Goal: Transaction & Acquisition: Purchase product/service

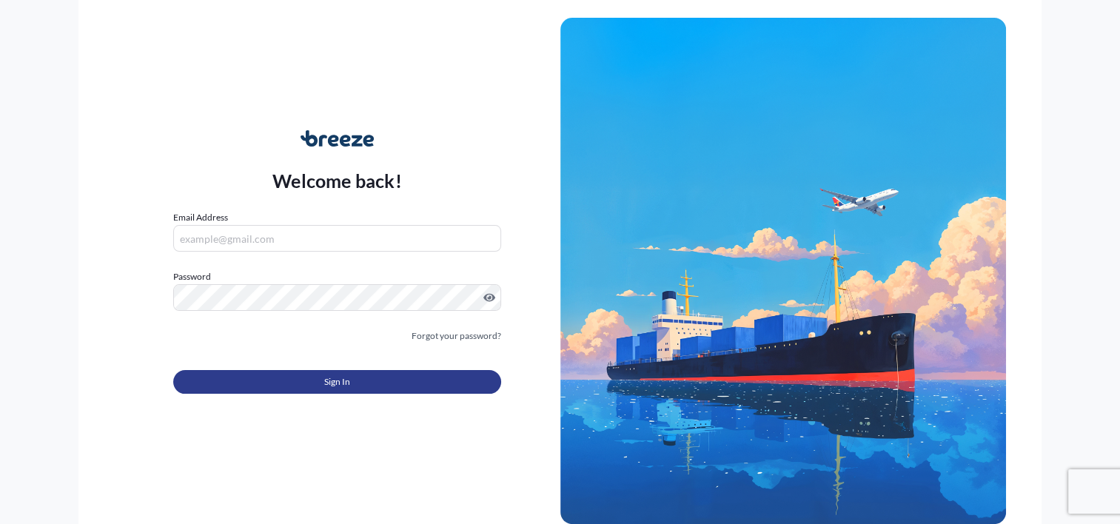
type input "[PERSON_NAME][EMAIL_ADDRESS][DOMAIN_NAME]"
click at [330, 387] on span "Sign In" at bounding box center [337, 382] width 26 height 15
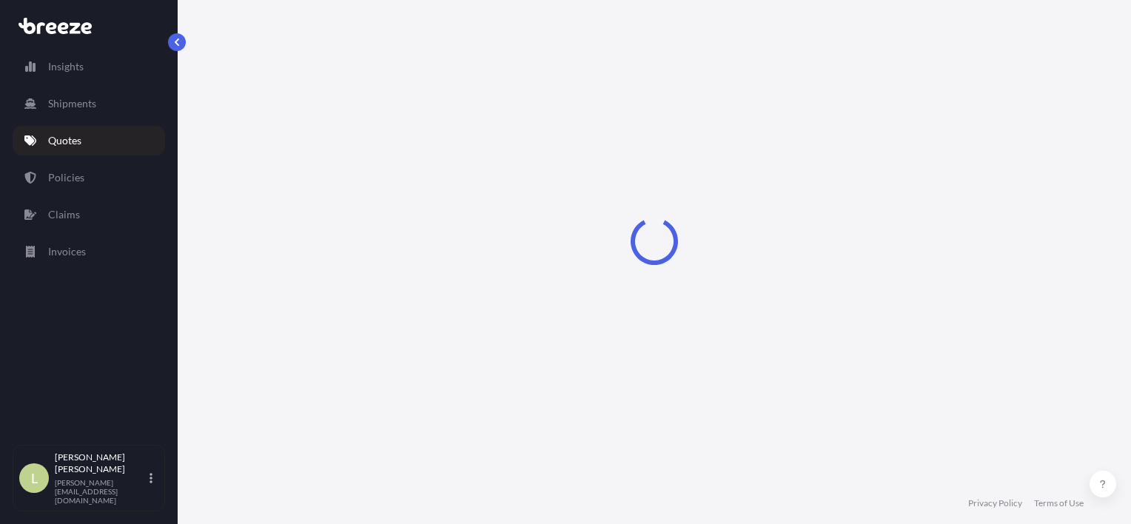
select select "Sea"
select select "1"
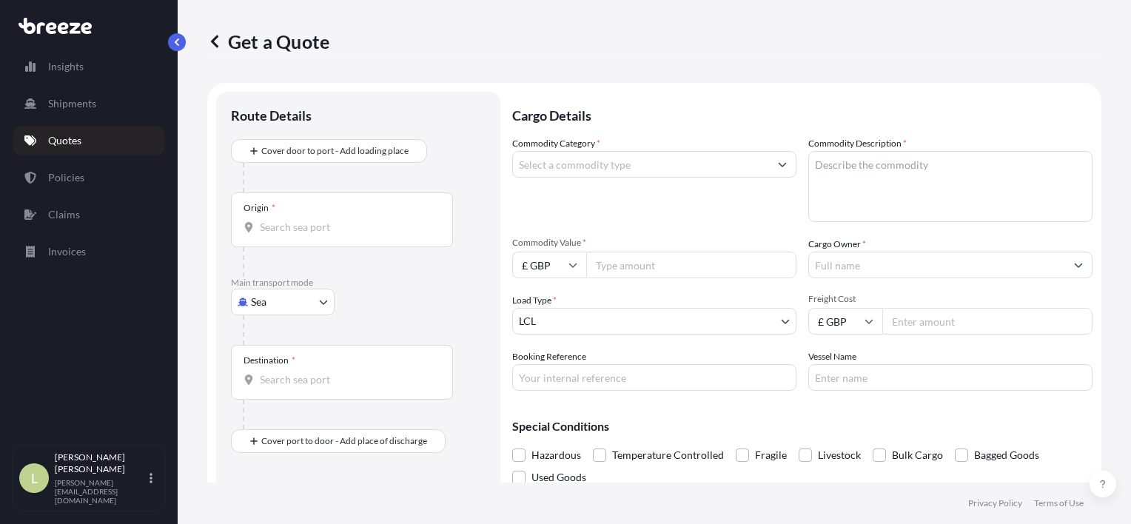
scroll to position [24, 0]
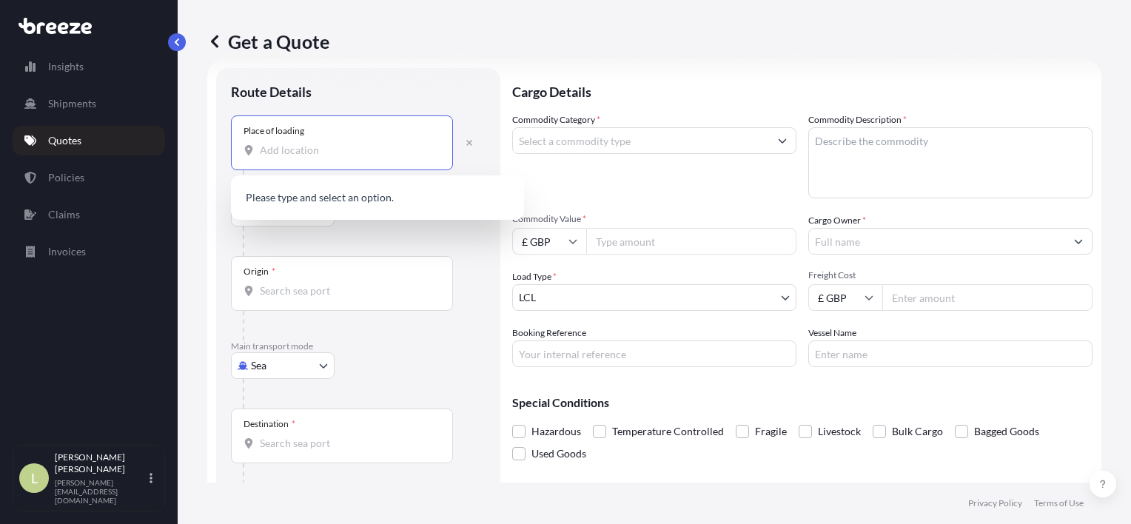
click at [352, 152] on input "Place of loading" at bounding box center [347, 150] width 175 height 15
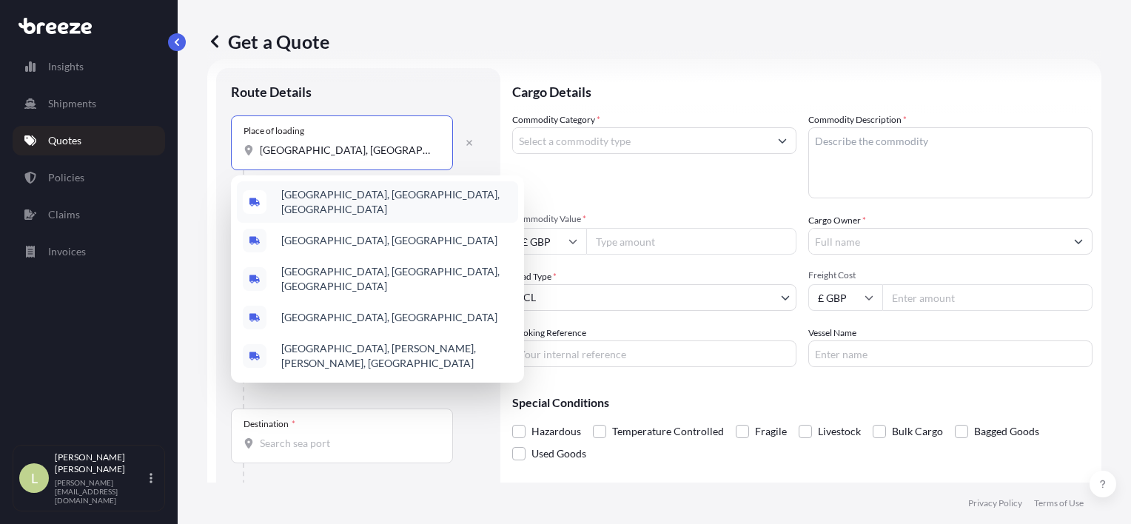
click at [335, 195] on span "[GEOGRAPHIC_DATA], [GEOGRAPHIC_DATA], [GEOGRAPHIC_DATA]" at bounding box center [396, 202] width 231 height 30
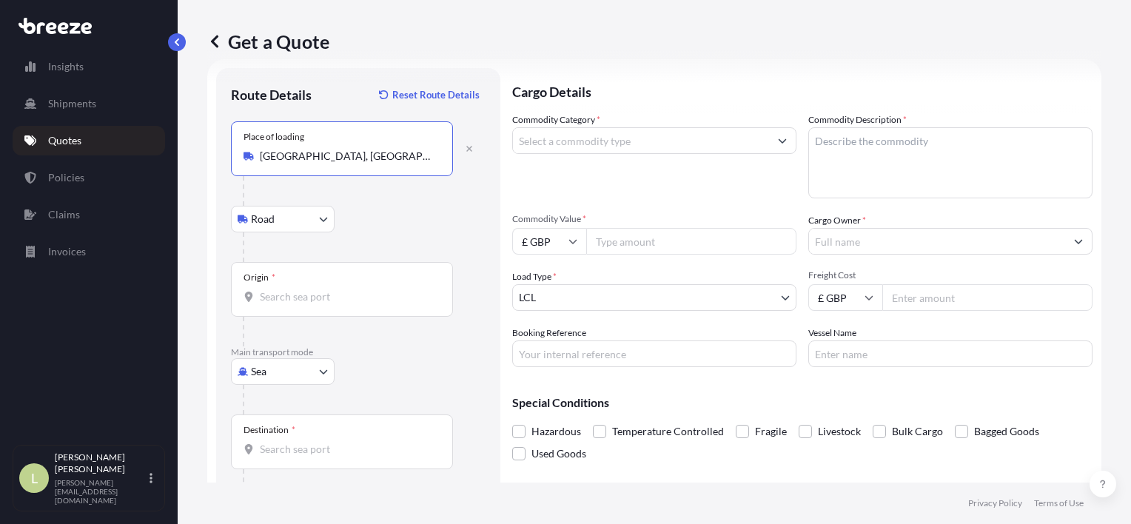
type input "[GEOGRAPHIC_DATA], [GEOGRAPHIC_DATA], [GEOGRAPHIC_DATA]"
click at [289, 299] on input "Origin *" at bounding box center [347, 296] width 175 height 15
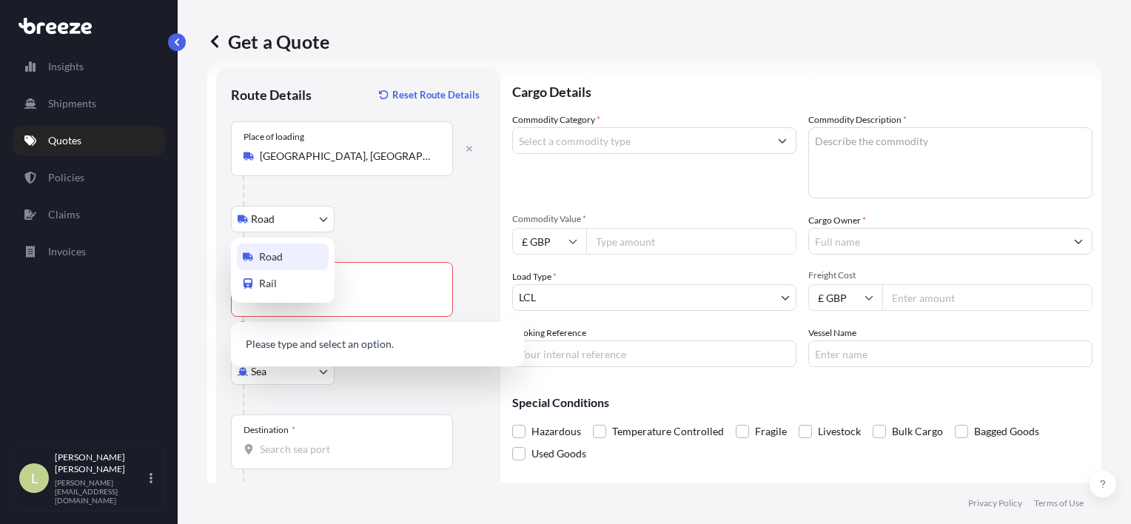
click at [303, 224] on body "5 options available. 0 options available. Insights Shipments Quotes Policies Cl…" at bounding box center [565, 262] width 1131 height 524
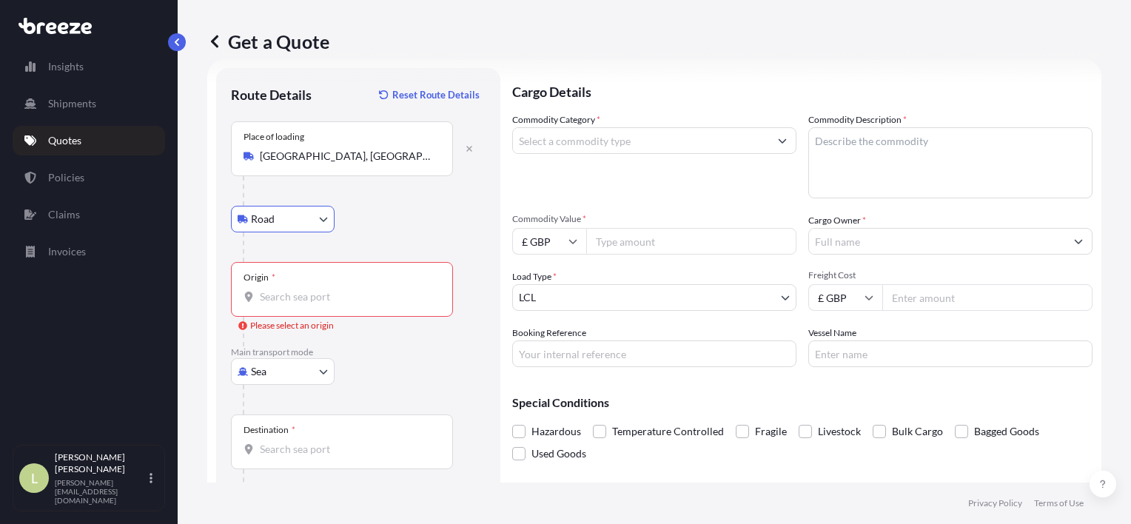
click at [306, 287] on div "Origin *" at bounding box center [342, 289] width 222 height 55
click at [306, 289] on input "Origin * Please select an origin" at bounding box center [347, 296] width 175 height 15
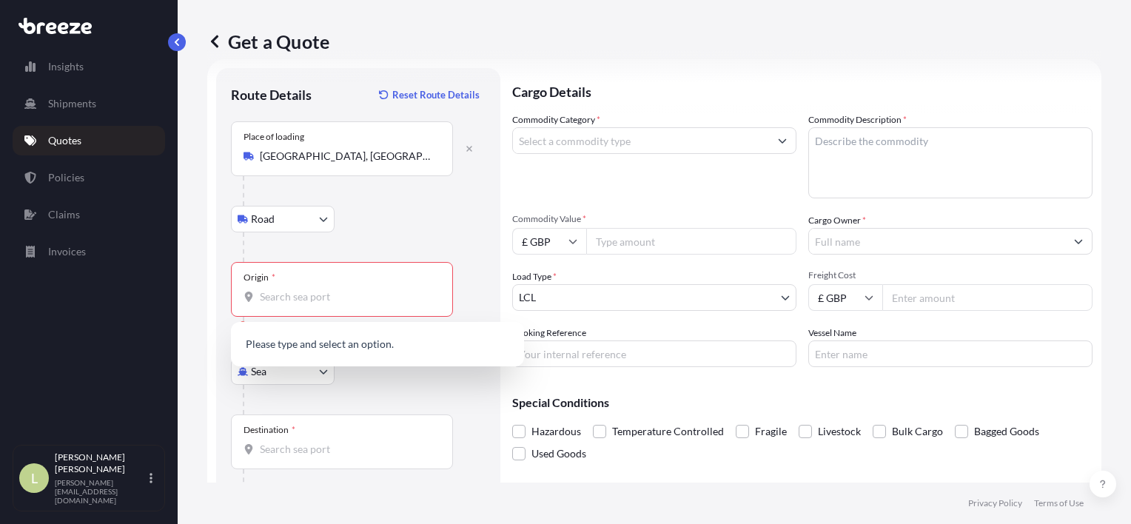
click at [306, 287] on div "Origin *" at bounding box center [342, 289] width 222 height 55
click at [306, 289] on input "Origin * Please select an origin" at bounding box center [347, 296] width 175 height 15
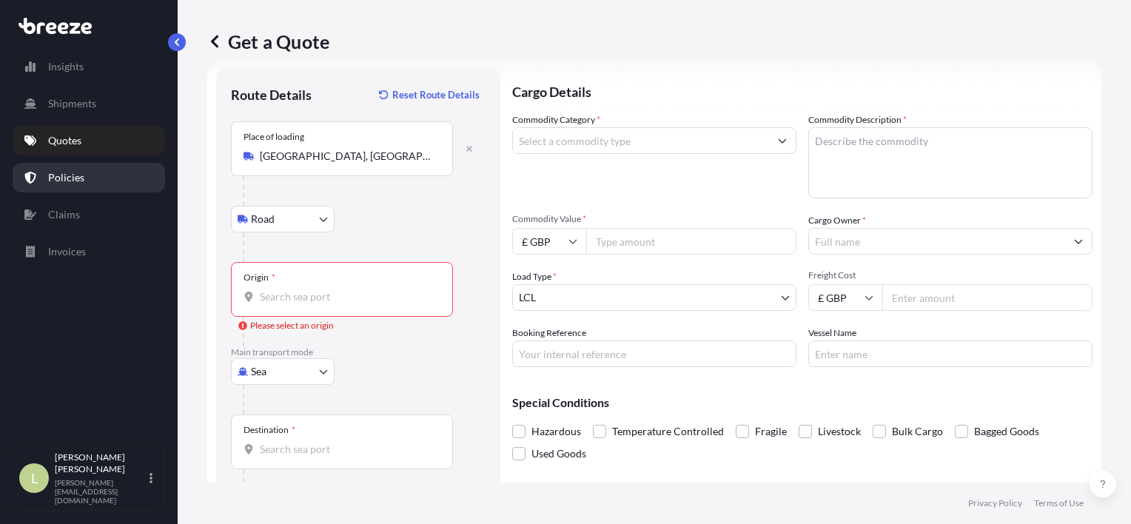
click at [56, 175] on p "Policies" at bounding box center [66, 177] width 36 height 15
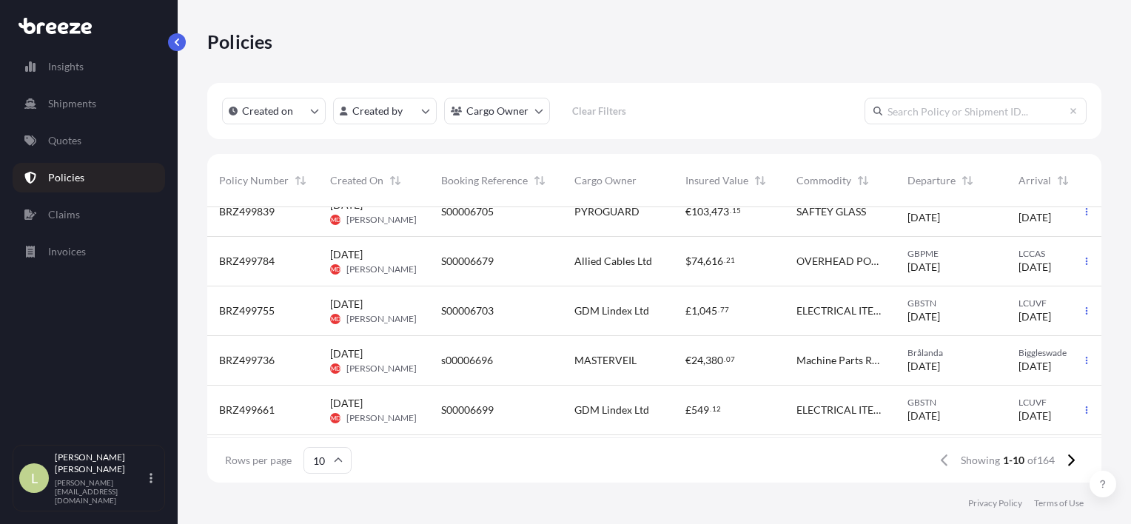
scroll to position [222, 0]
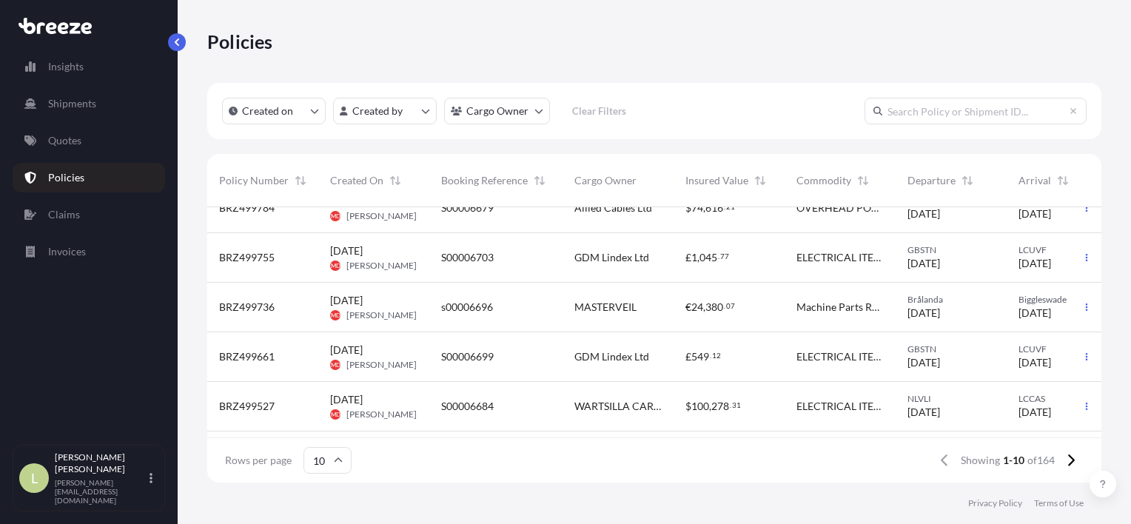
click at [624, 252] on span "GDM Lindex Ltd" at bounding box center [611, 257] width 75 height 15
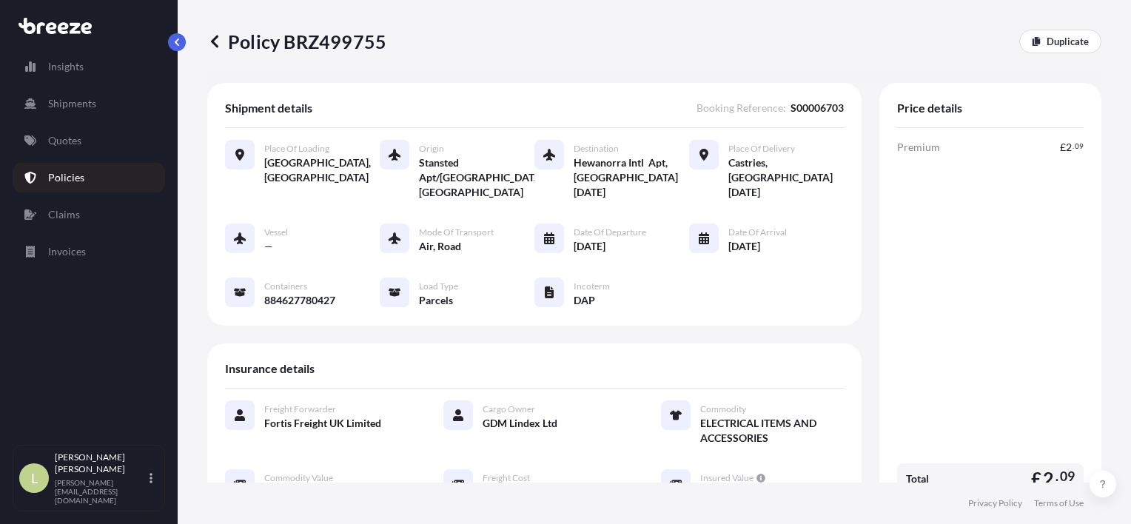
scroll to position [74, 0]
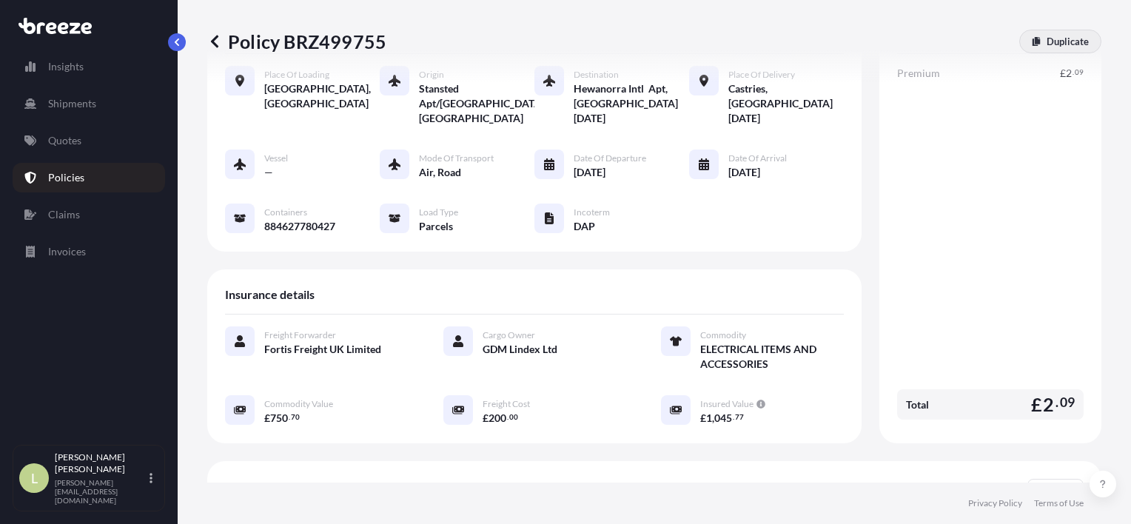
click at [1069, 44] on p "Duplicate" at bounding box center [1068, 41] width 42 height 15
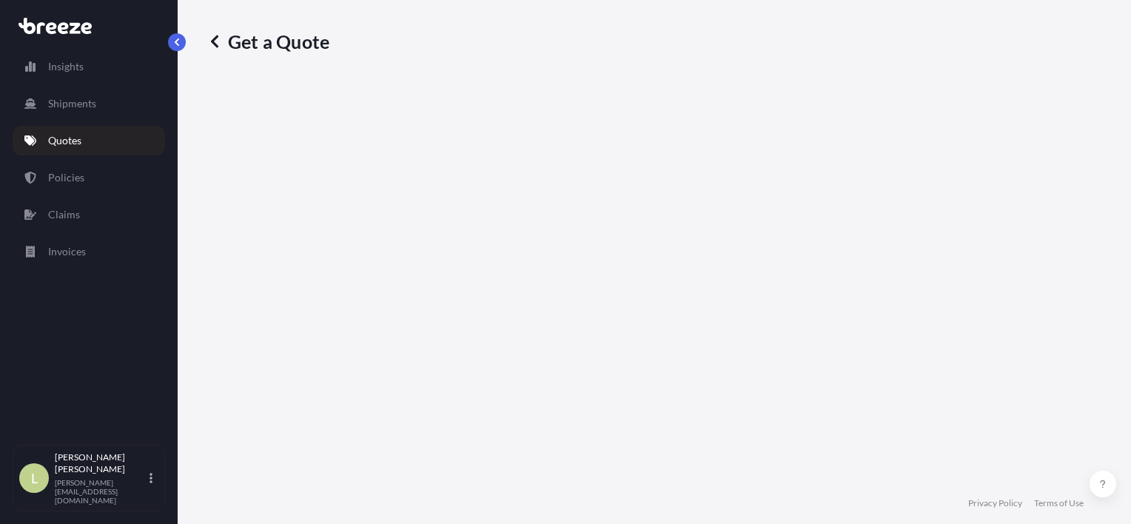
select select "Road"
select select "Air"
select select "Road"
select select "3"
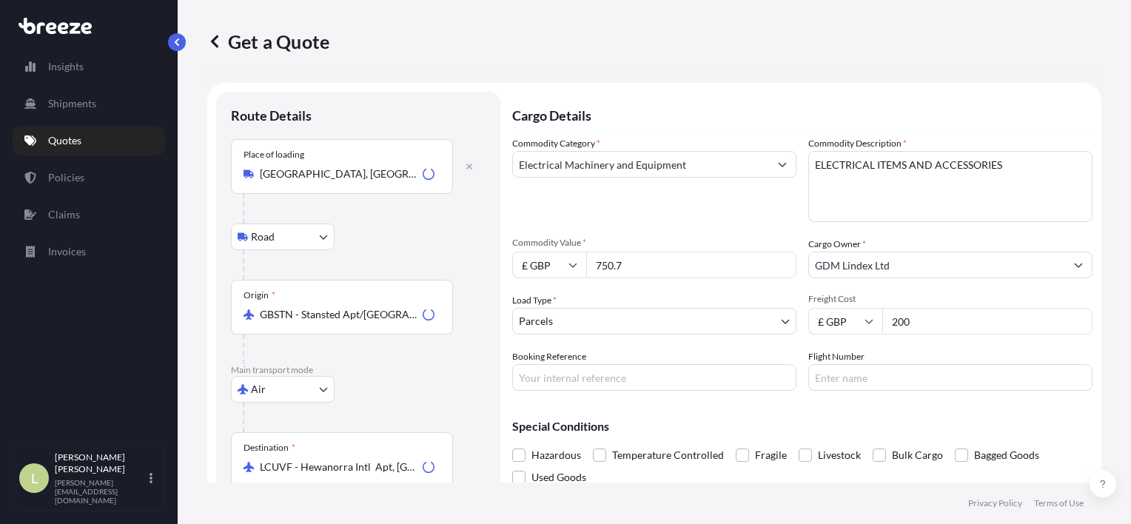
scroll to position [24, 0]
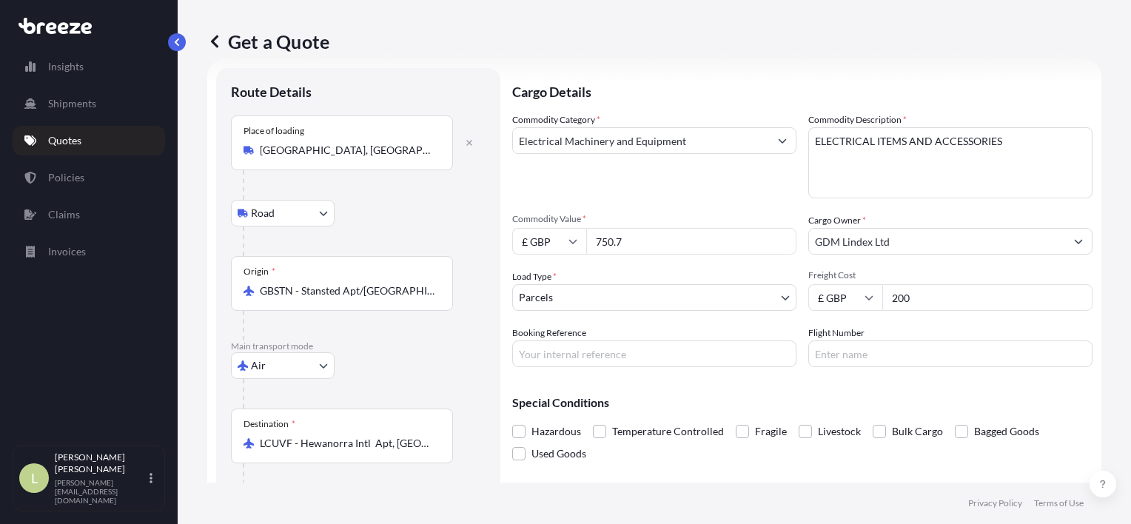
drag, startPoint x: 668, startPoint y: 232, endPoint x: 555, endPoint y: 224, distance: 112.8
click at [555, 224] on div "Commodity Value * £ GBP 750.7" at bounding box center [654, 233] width 284 height 41
type input "1488"
type input "495"
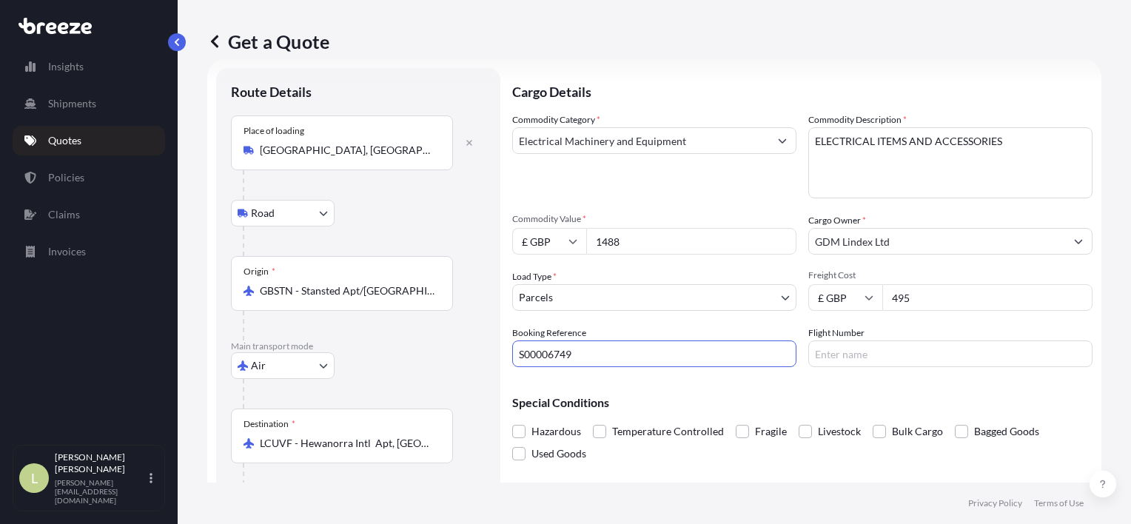
type input "S00006749"
click at [900, 345] on input "Flight Number" at bounding box center [950, 353] width 284 height 27
paste input "884902638837"
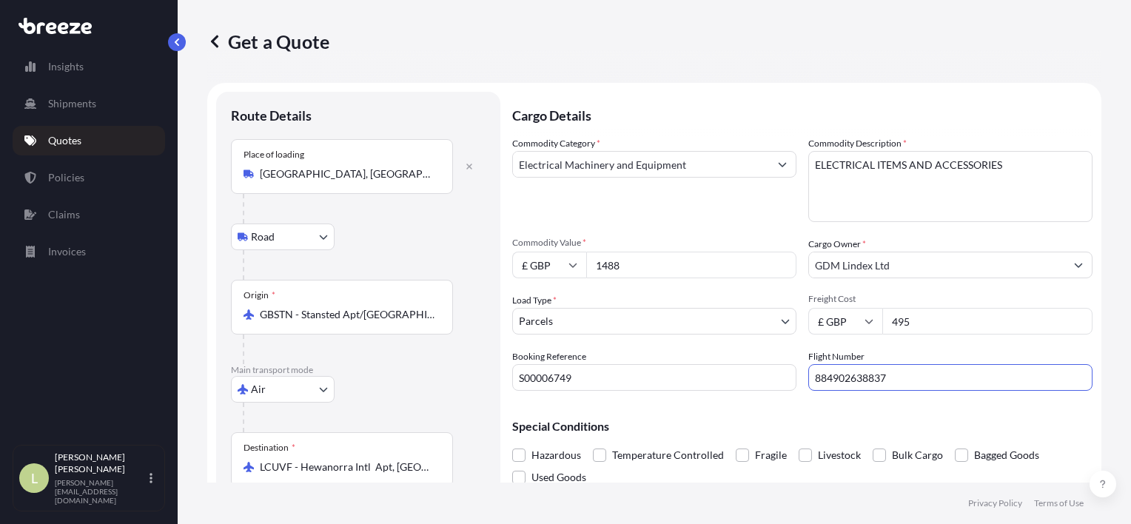
type input "884902638837"
click at [333, 312] on input "GBSTN - Stansted Apt/[GEOGRAPHIC_DATA], [GEOGRAPHIC_DATA]" at bounding box center [347, 314] width 175 height 15
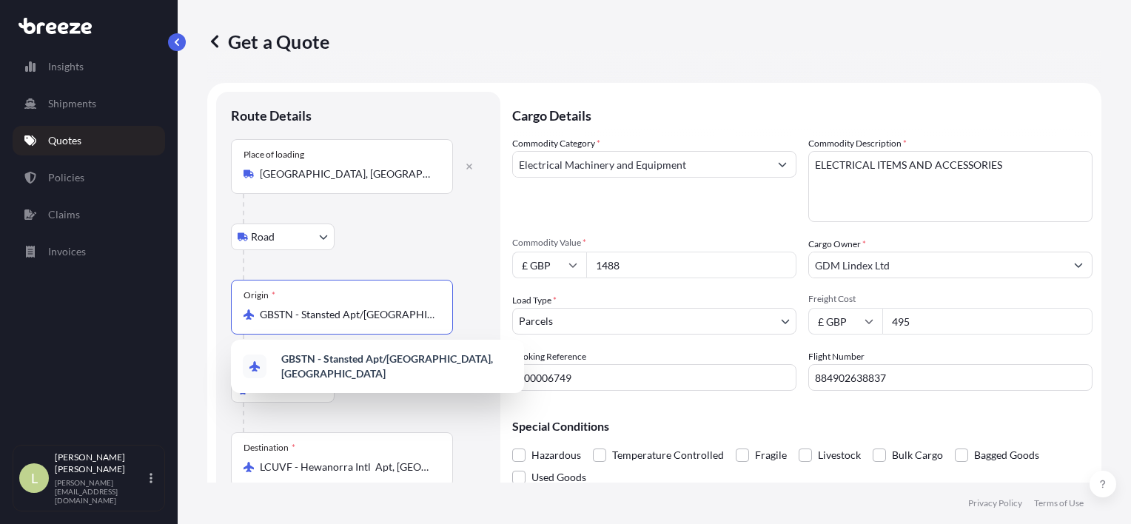
drag, startPoint x: 430, startPoint y: 311, endPoint x: 201, endPoint y: 310, distance: 228.7
click at [201, 310] on div "Get a Quote Route Details Place of loading [GEOGRAPHIC_DATA], UK Road Road Rail…" at bounding box center [654, 241] width 953 height 483
click at [375, 364] on span "GBLHR - Heathrow Apt/[GEOGRAPHIC_DATA], [GEOGRAPHIC_DATA]" at bounding box center [396, 367] width 231 height 30
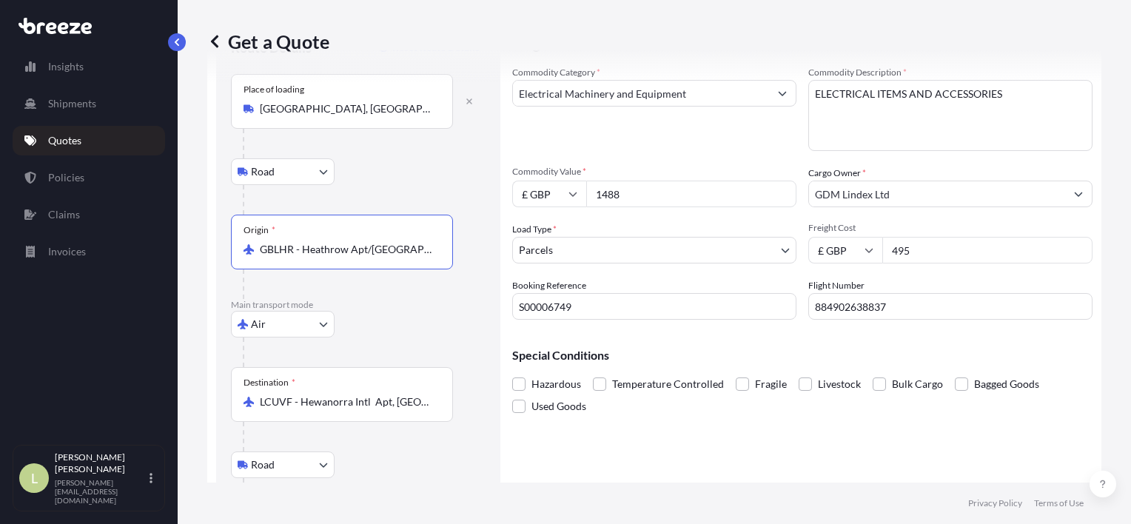
scroll to position [173, 0]
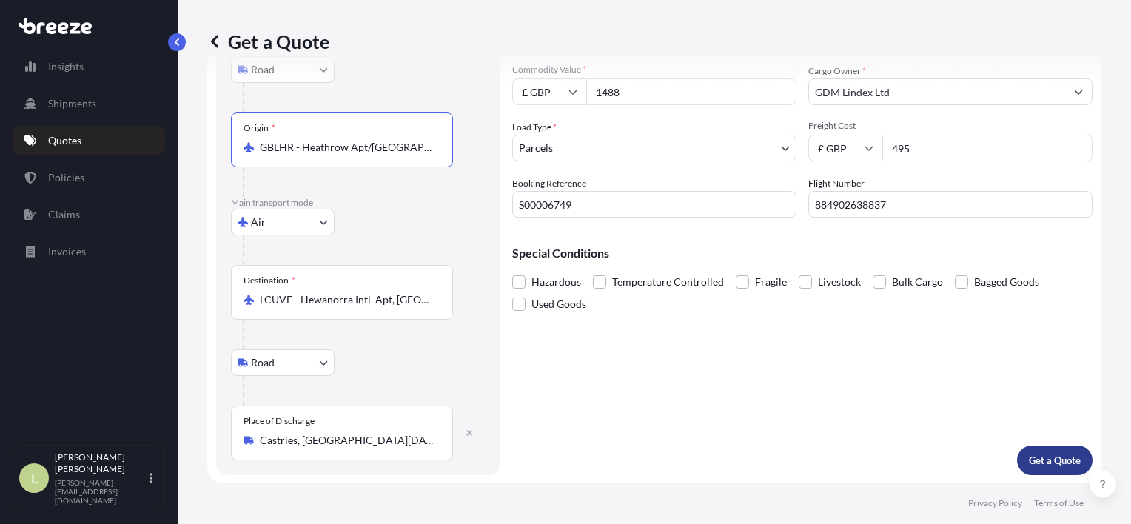
type input "GBLHR - Heathrow Apt/[GEOGRAPHIC_DATA], [GEOGRAPHIC_DATA]"
click at [1029, 460] on p "Get a Quote" at bounding box center [1055, 460] width 52 height 15
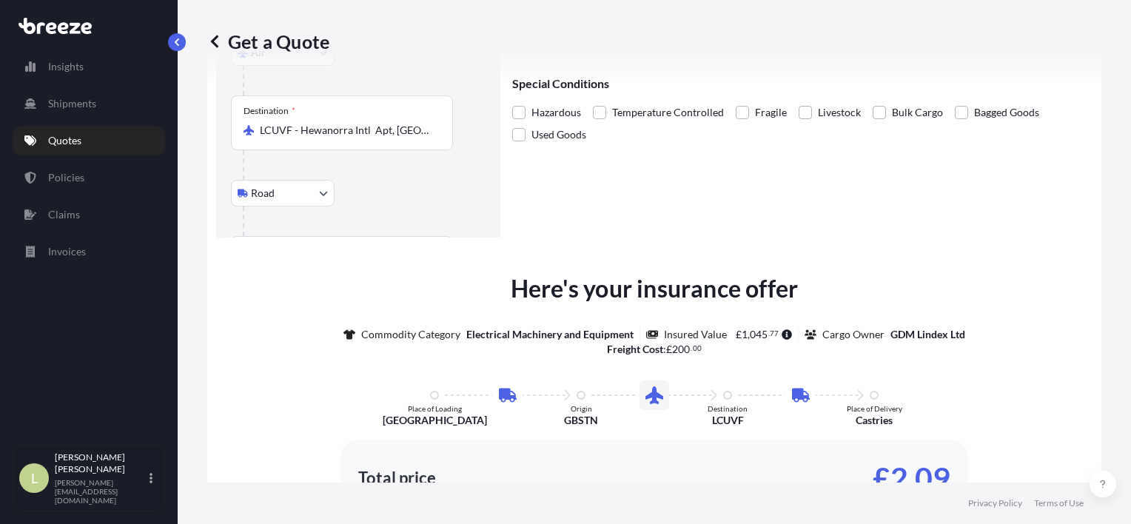
scroll to position [506, 0]
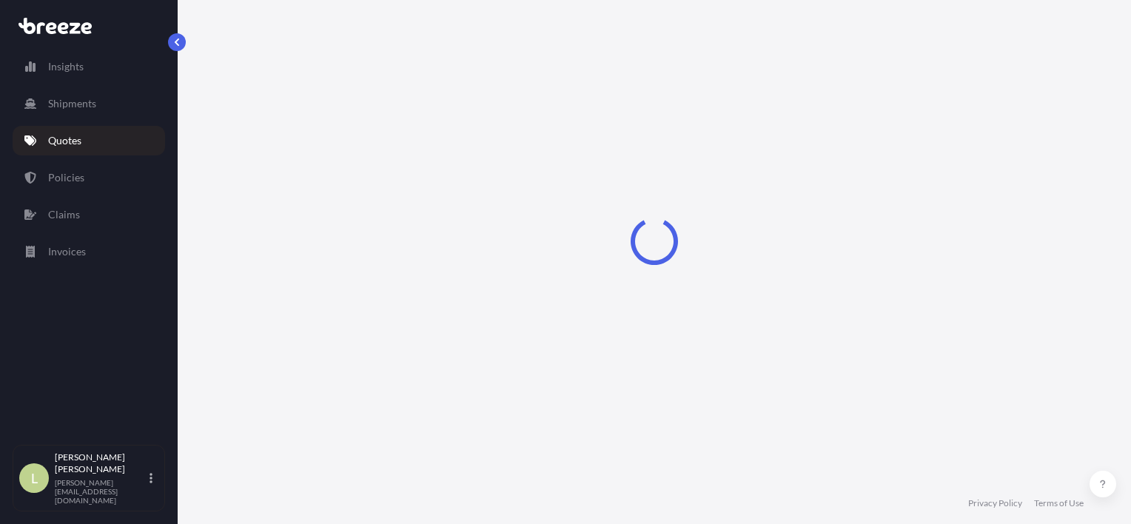
select select "Road"
select select "Air"
select select "Road"
select select "3"
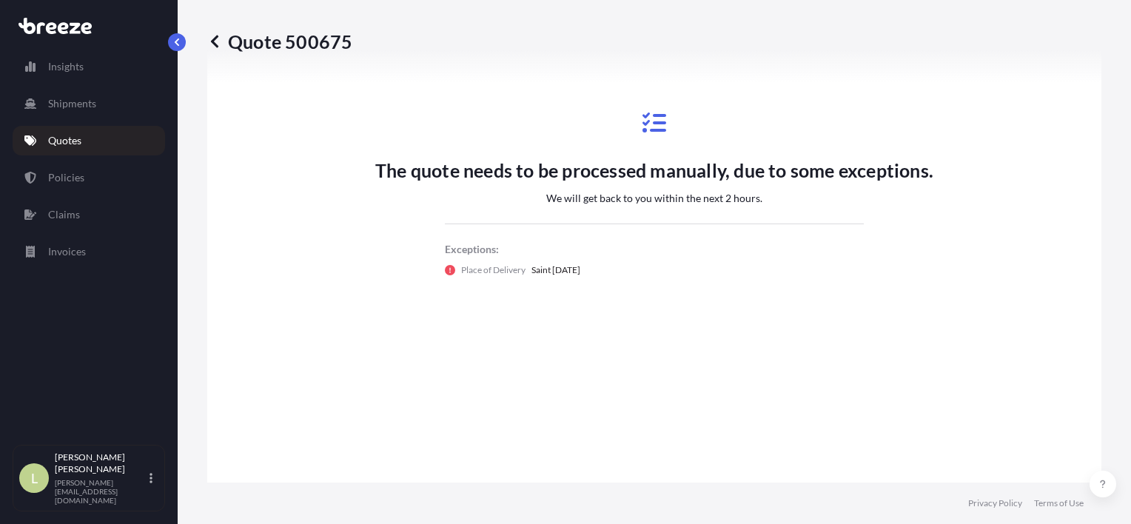
scroll to position [1076, 0]
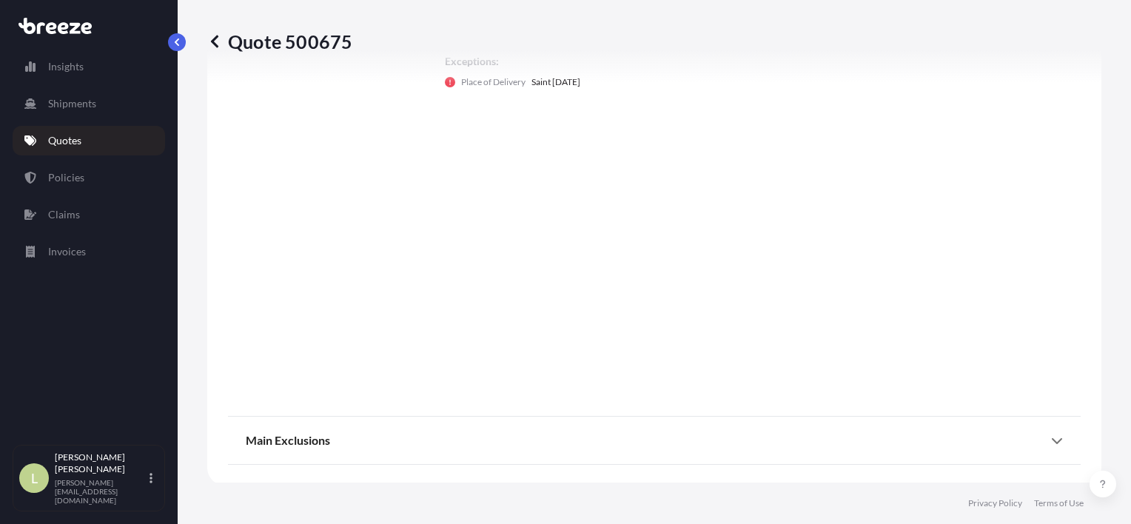
click at [583, 442] on div "Main Exclusions" at bounding box center [654, 441] width 817 height 36
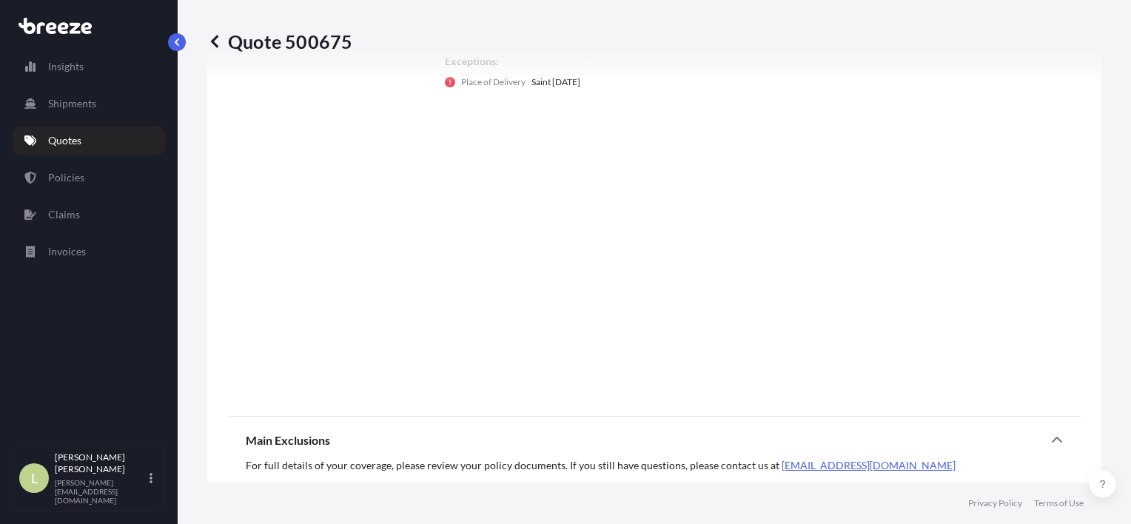
click at [583, 442] on div "Main Exclusions" at bounding box center [654, 441] width 817 height 36
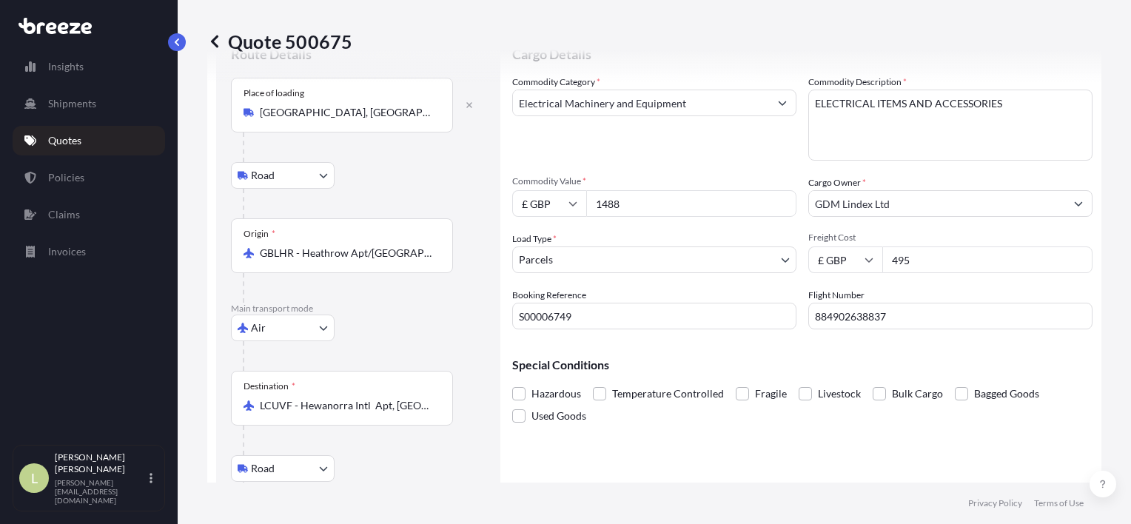
scroll to position [0, 0]
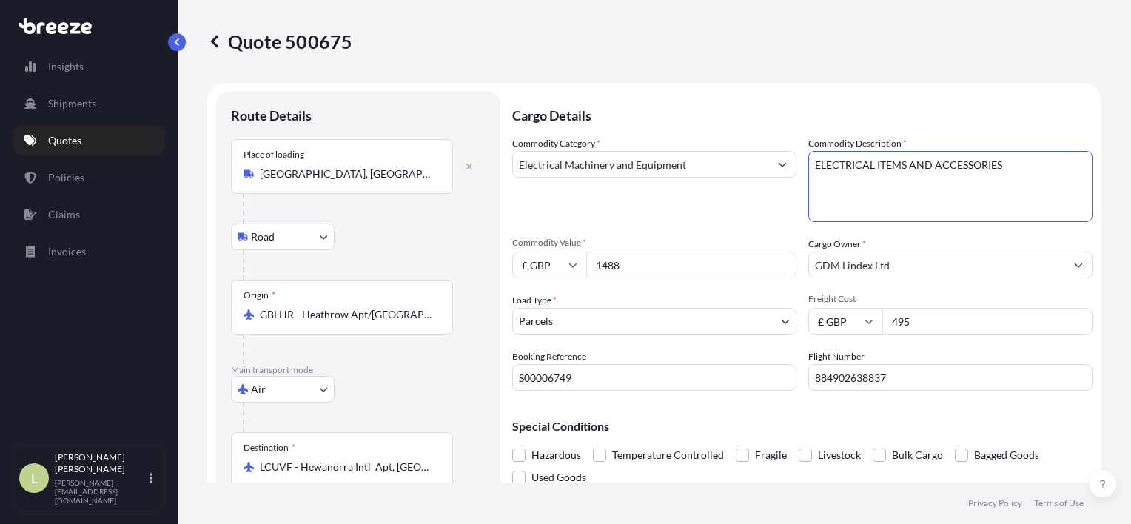
drag, startPoint x: 1009, startPoint y: 166, endPoint x: 768, endPoint y: 129, distance: 243.4
click at [768, 129] on div "Cargo Details Commodity Category * Electrical Machinery and Equipment Commodity…" at bounding box center [802, 367] width 580 height 551
type textarea "t"
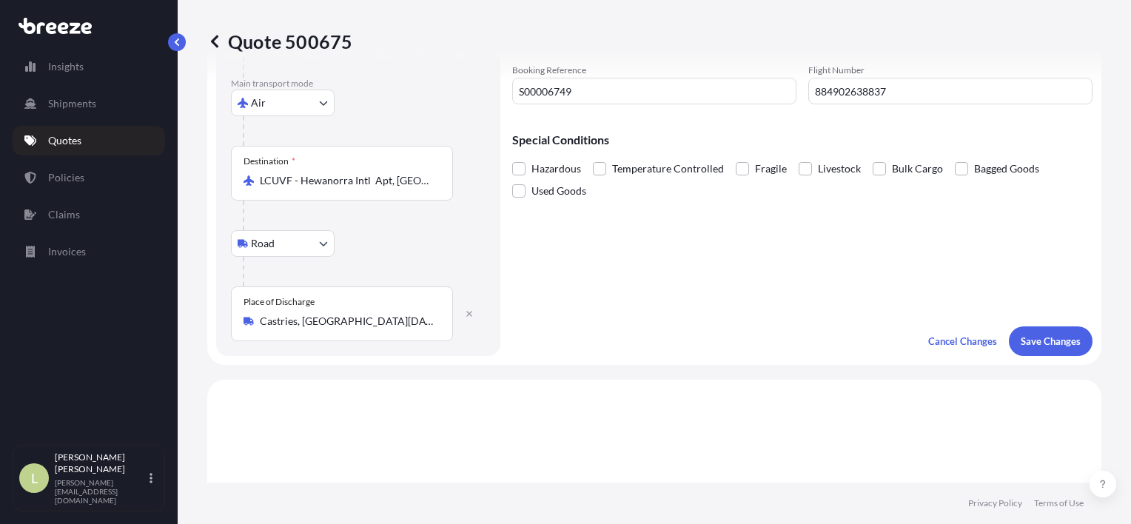
scroll to position [296, 0]
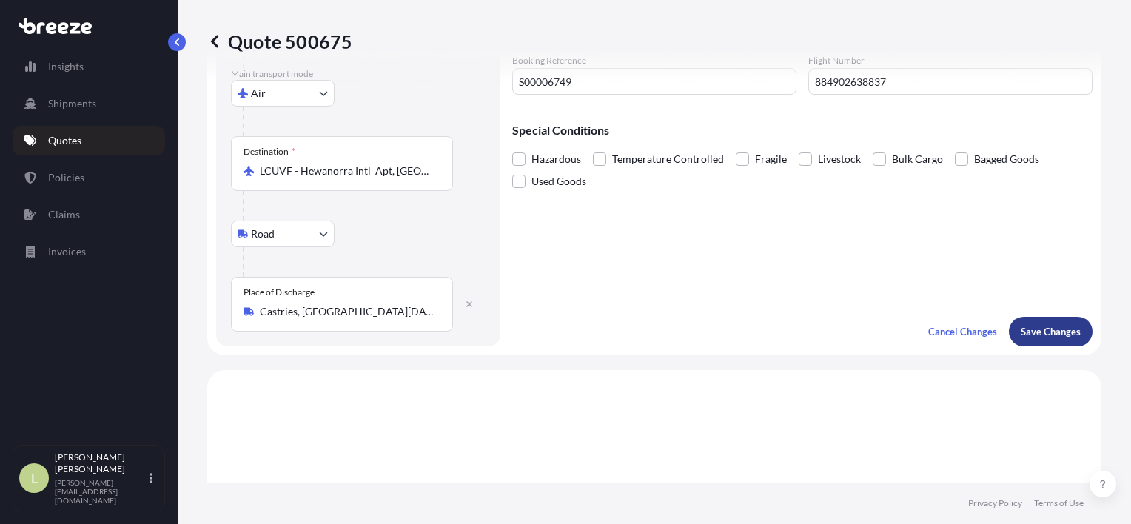
type textarea "MACHINE TOOLS"
click at [1049, 331] on p "Save Changes" at bounding box center [1051, 331] width 60 height 15
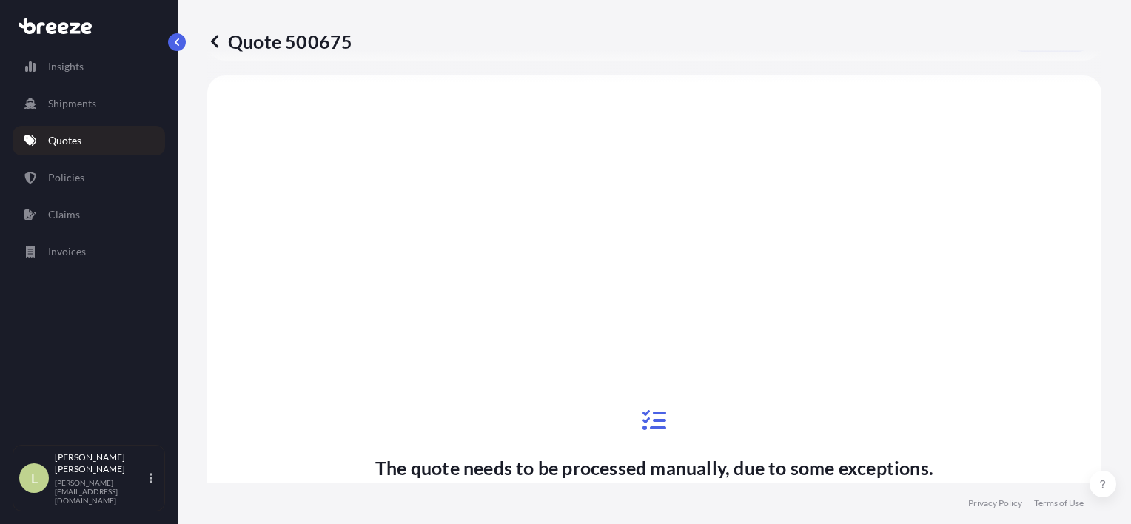
select select "Road"
select select "Air"
select select "Road"
select select "3"
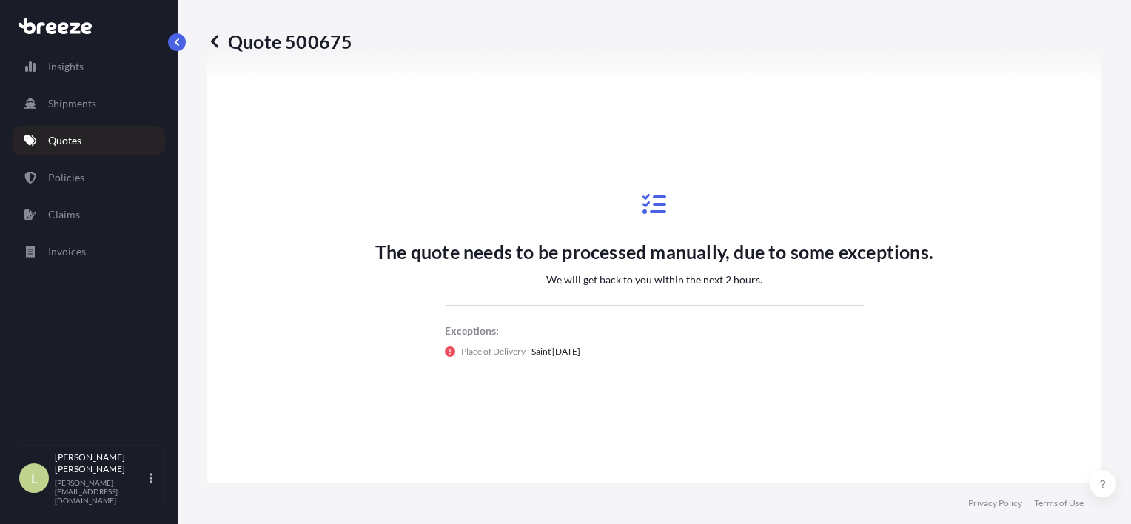
scroll to position [814, 0]
